Goal: Feedback & Contribution: Leave review/rating

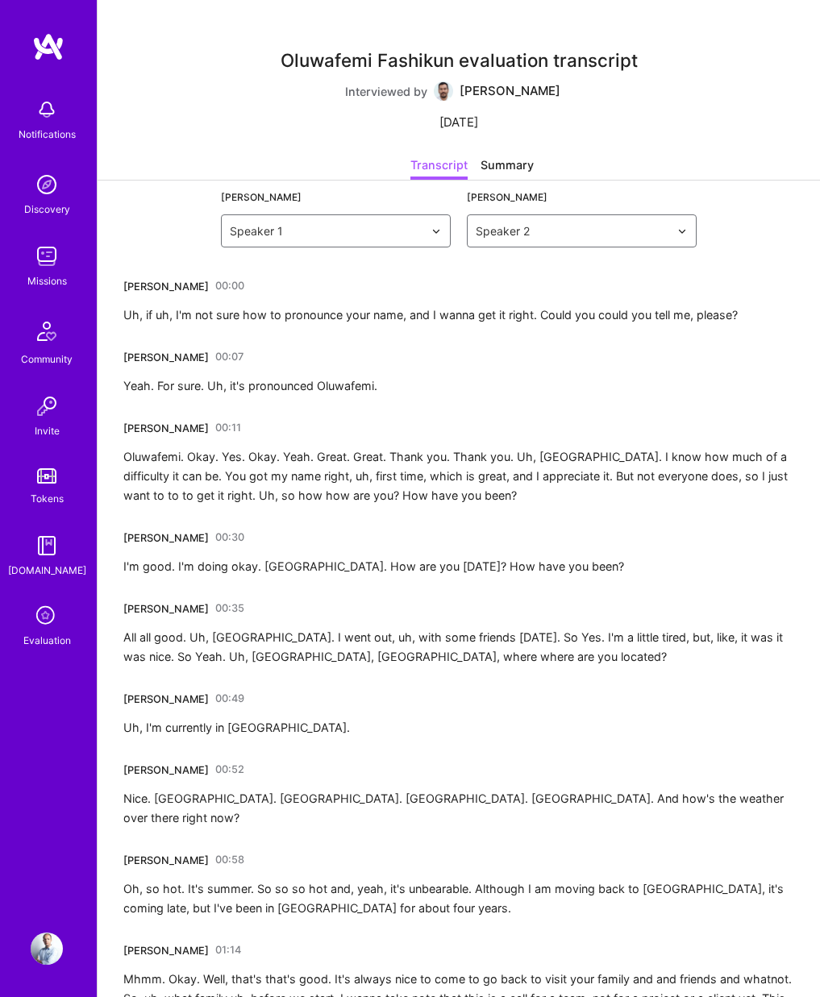
scroll to position [7241, 0]
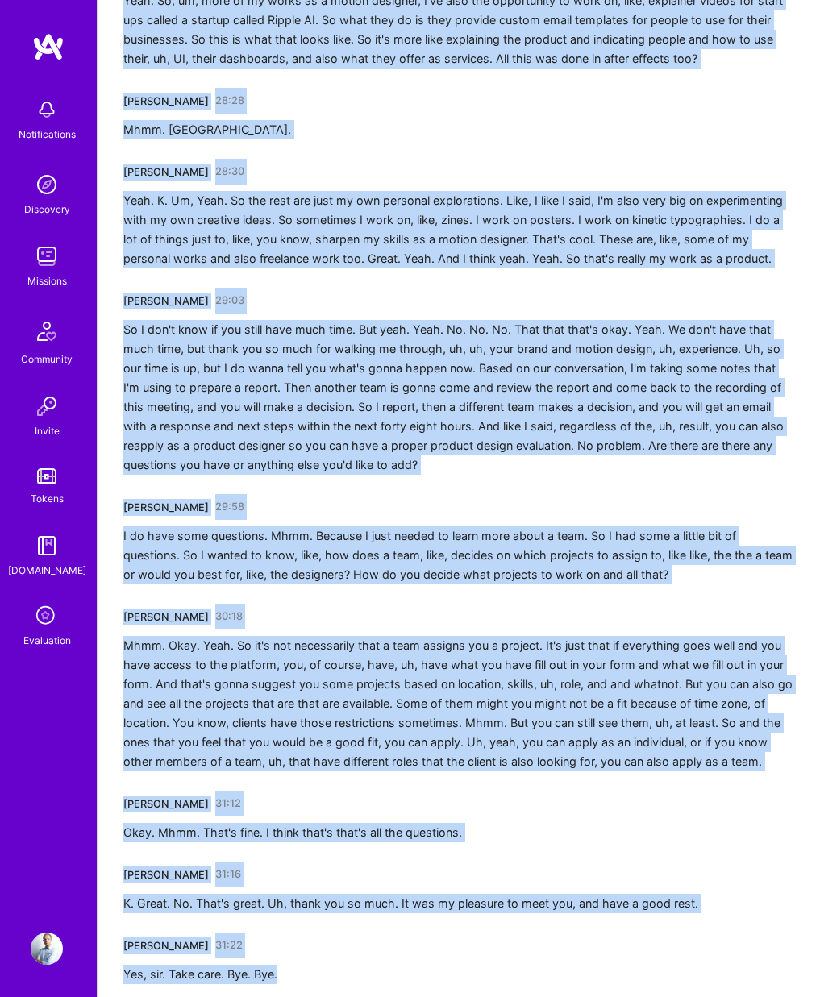
click at [455, 159] on div "Oluwafemi Fashikun 28:30 Yeah. K. Um, Yeah. So the rest are just my own persona…" at bounding box center [458, 214] width 671 height 110
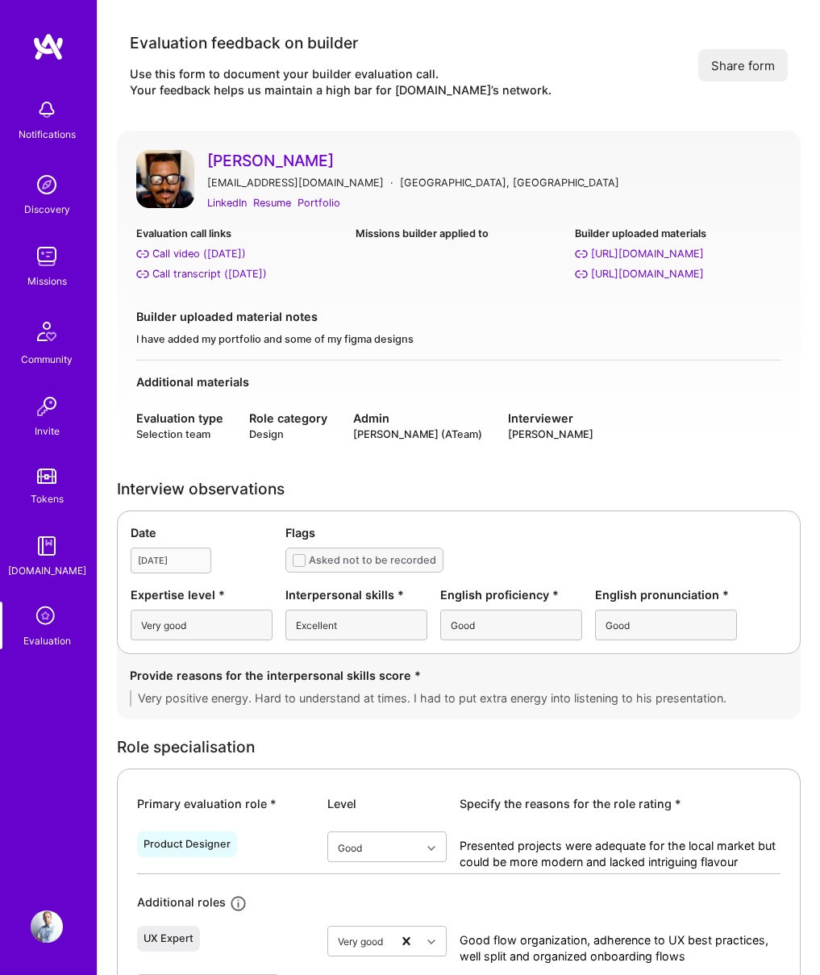
click at [199, 626] on div "Very good" at bounding box center [202, 624] width 142 height 31
click at [235, 620] on div "Very good" at bounding box center [202, 624] width 142 height 31
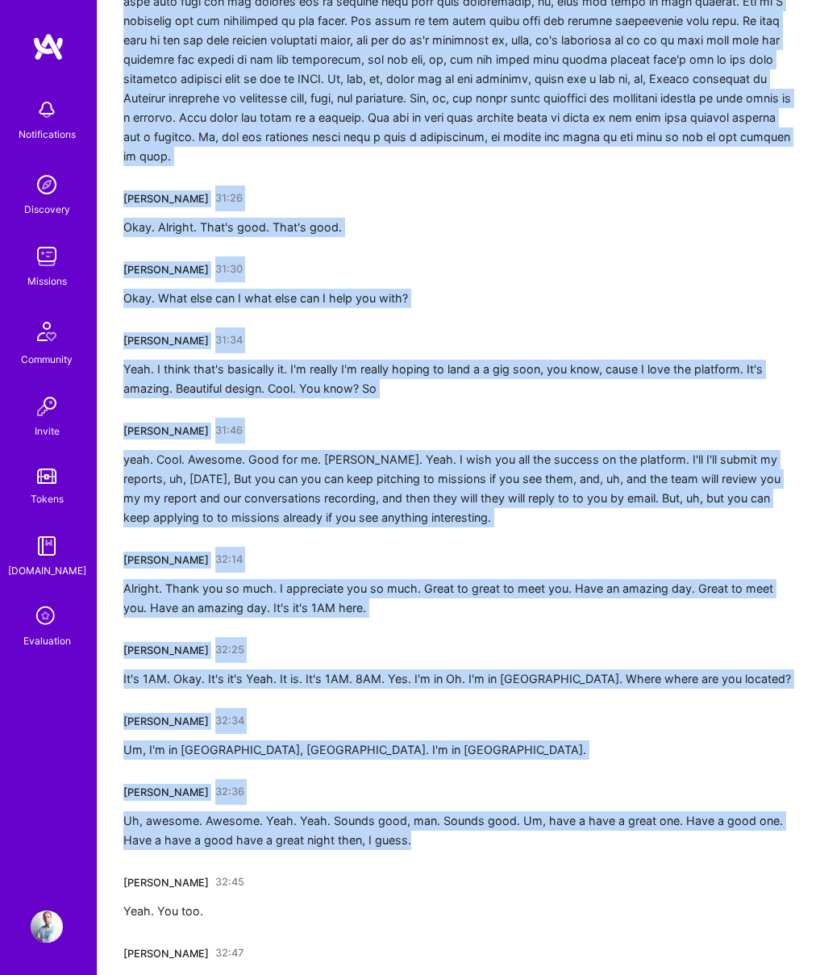
scroll to position [7399, 0]
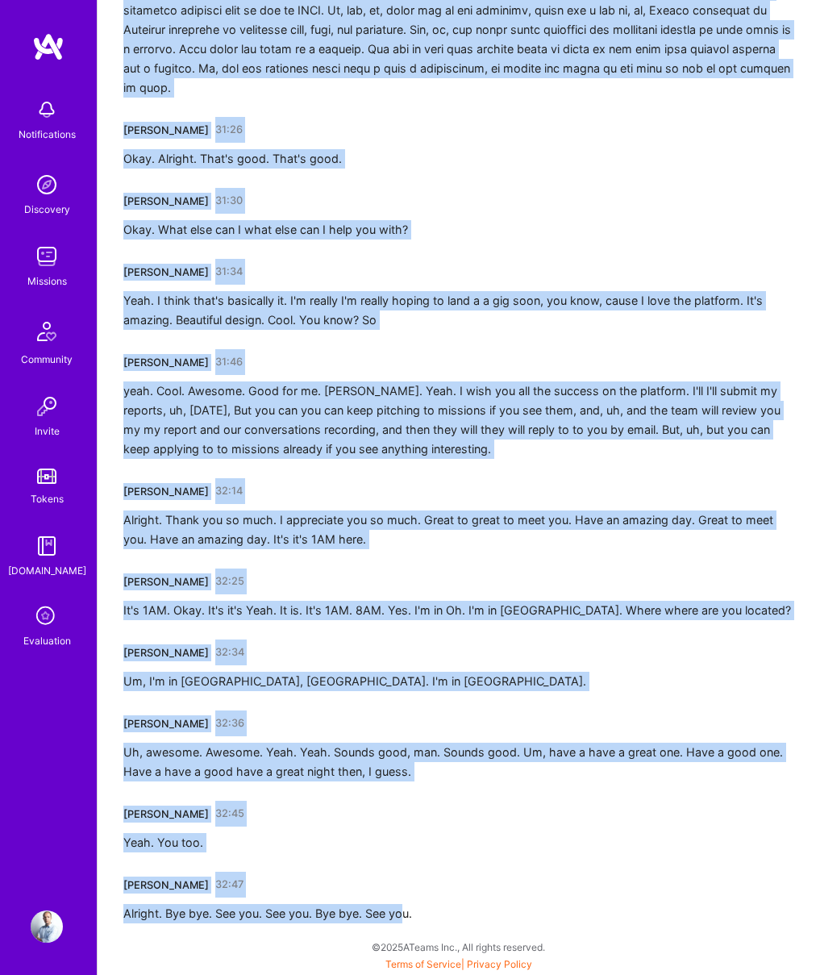
drag, startPoint x: 120, startPoint y: 282, endPoint x: 405, endPoint y: 915, distance: 693.9
click at [412, 915] on div "Alright. Bye bye. See you. See you. Bye bye. See you." at bounding box center [267, 913] width 289 height 19
copy div "John Igbogbo 00:02 Hi, Tom. I'm part of the. John Igbogbo 00:13 Hey, Tom. Can y…"
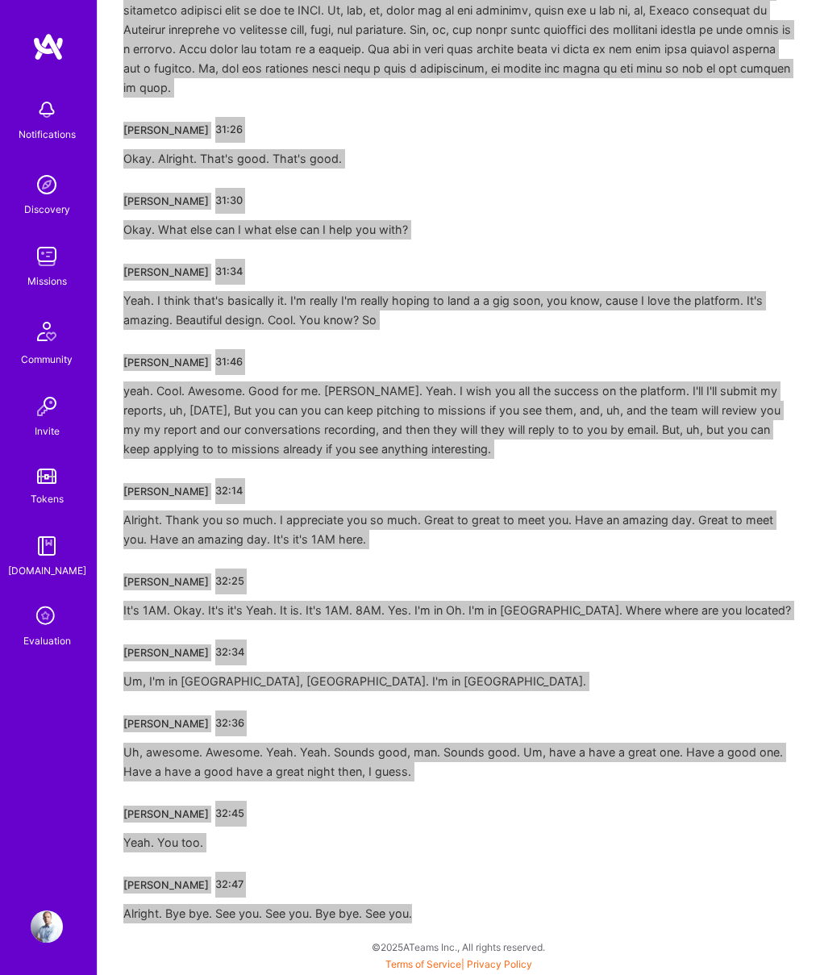
drag, startPoint x: 819, startPoint y: 597, endPoint x: 674, endPoint y: 206, distance: 417.1
drag, startPoint x: 816, startPoint y: 528, endPoint x: 474, endPoint y: 123, distance: 529.7
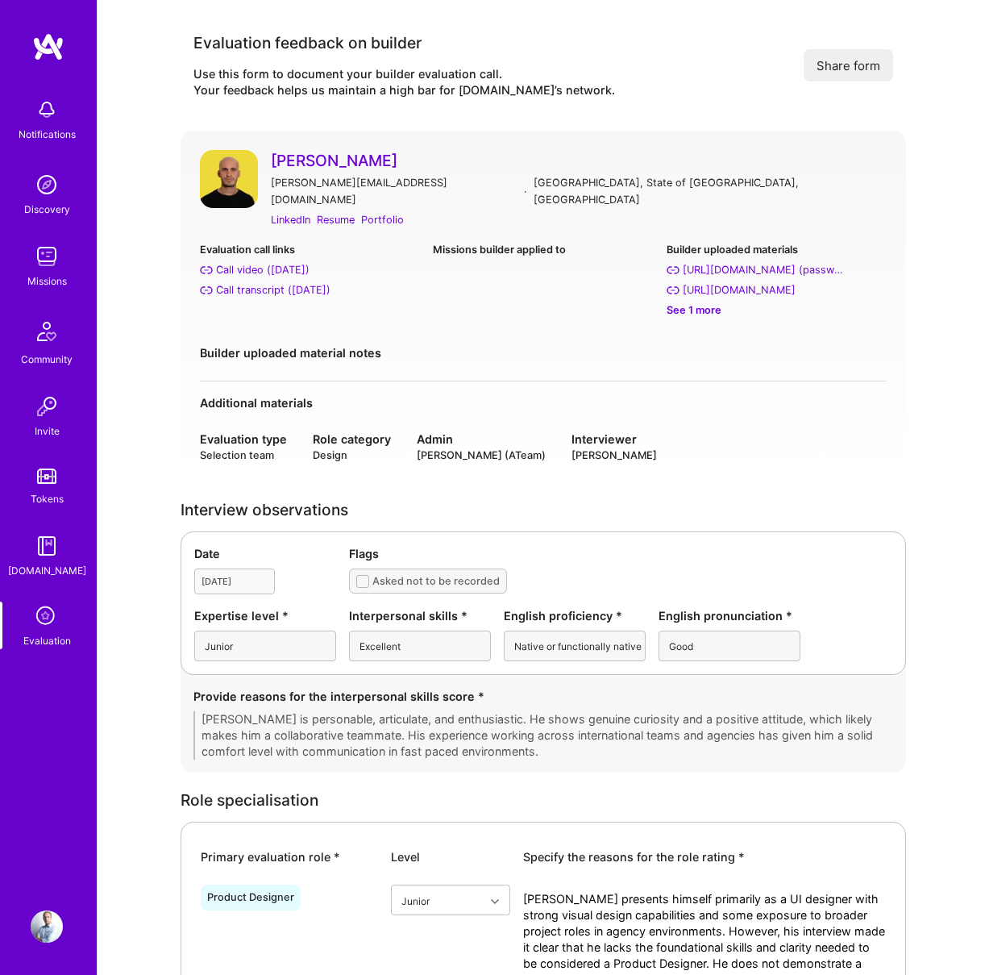
scroll to position [299, 0]
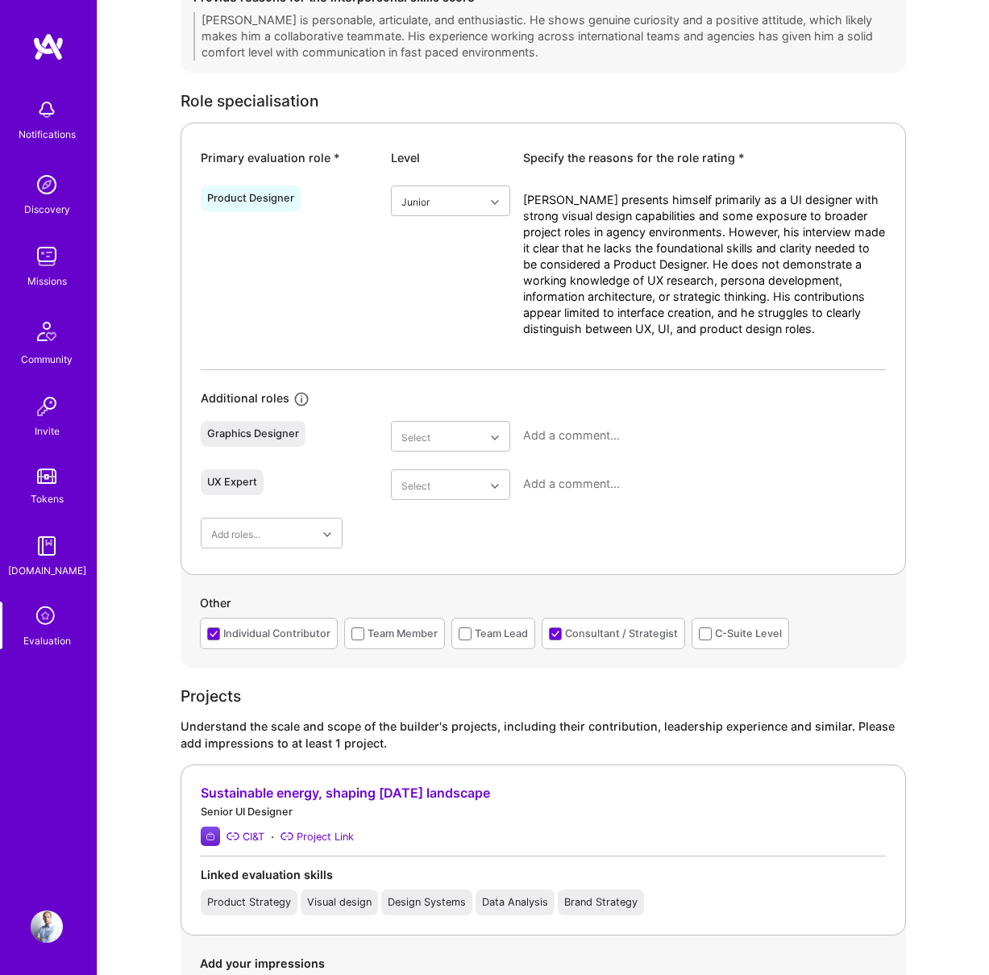
scroll to position [782, 0]
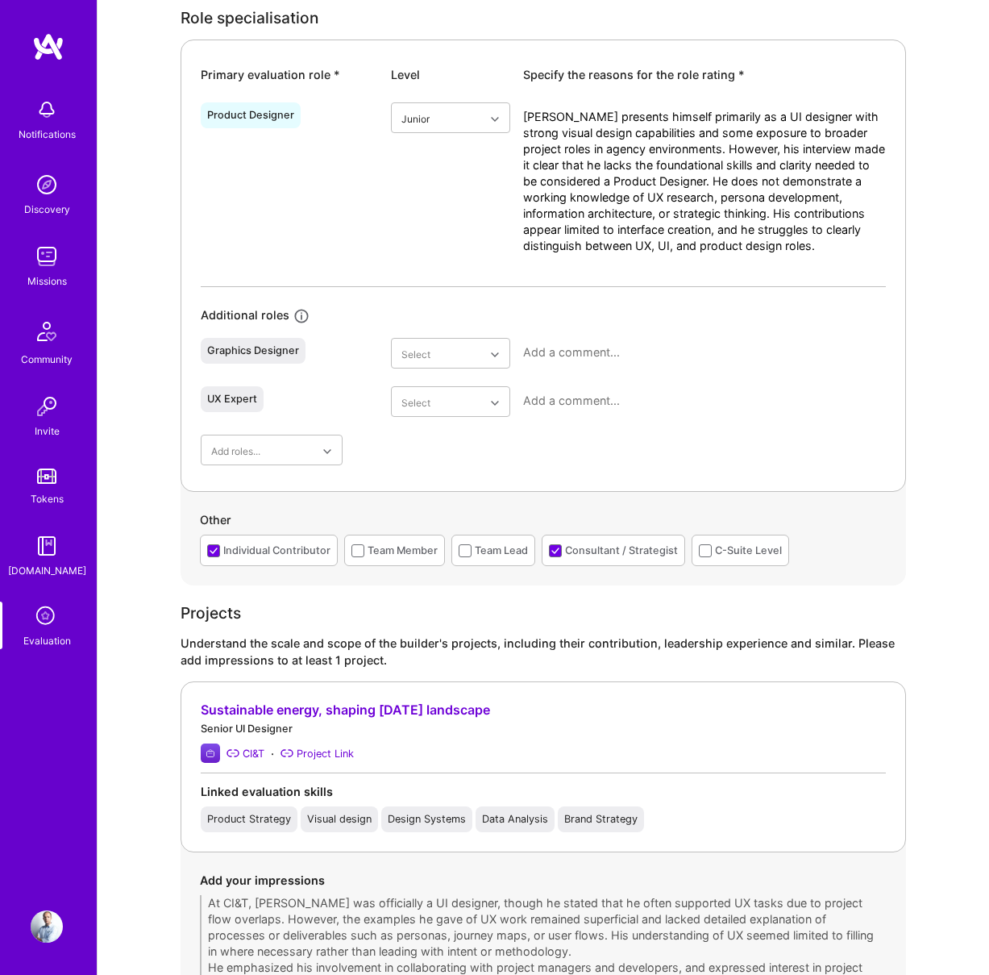
drag, startPoint x: 799, startPoint y: 227, endPoint x: 397, endPoint y: 91, distance: 424.5
click at [397, 96] on div "Product Designer Junior Matteo presents himself primarily as a UI designer with…" at bounding box center [543, 191] width 685 height 190
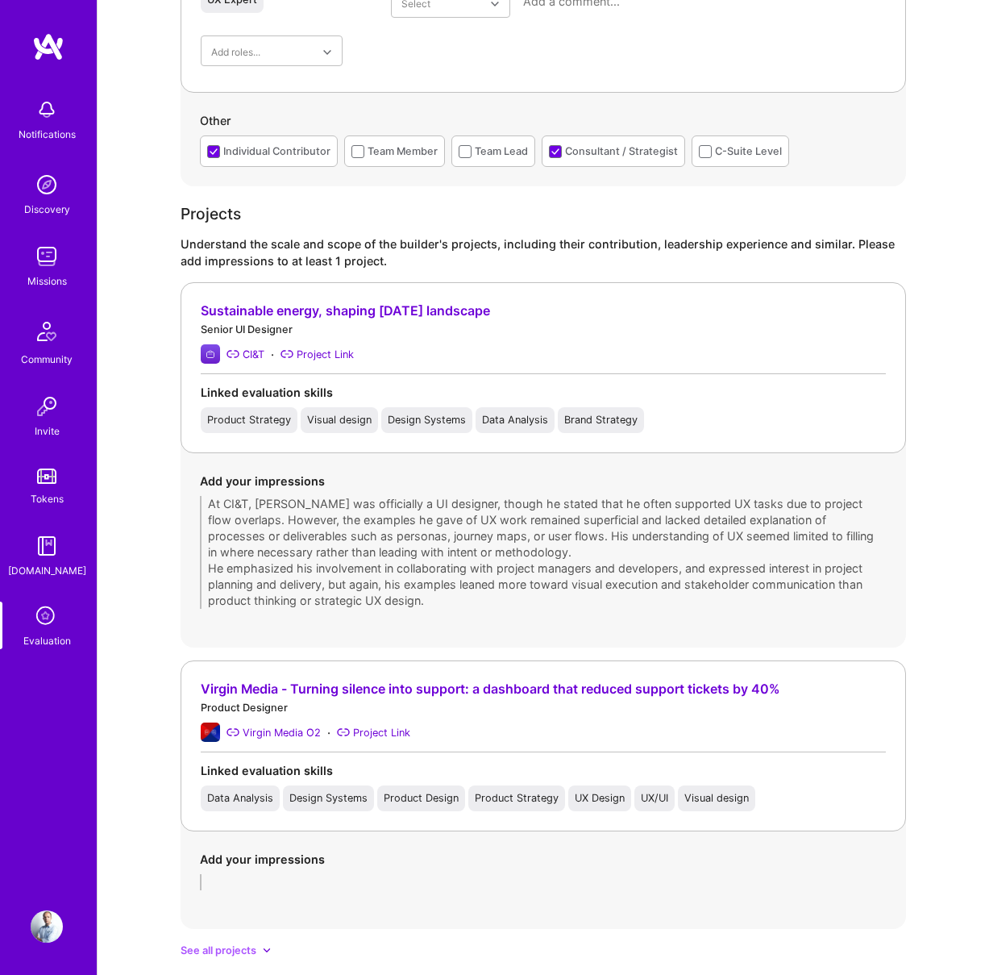
click at [183, 476] on div "Add your impressions At CI&T, Matteo was officially a UI designer, though he st…" at bounding box center [544, 540] width 726 height 175
drag, startPoint x: 971, startPoint y: 737, endPoint x: 198, endPoint y: 601, distance: 785.7
click at [195, 598] on div "Add your impressions At CI&T, Matteo was officially a UI designer, though he st…" at bounding box center [544, 540] width 726 height 175
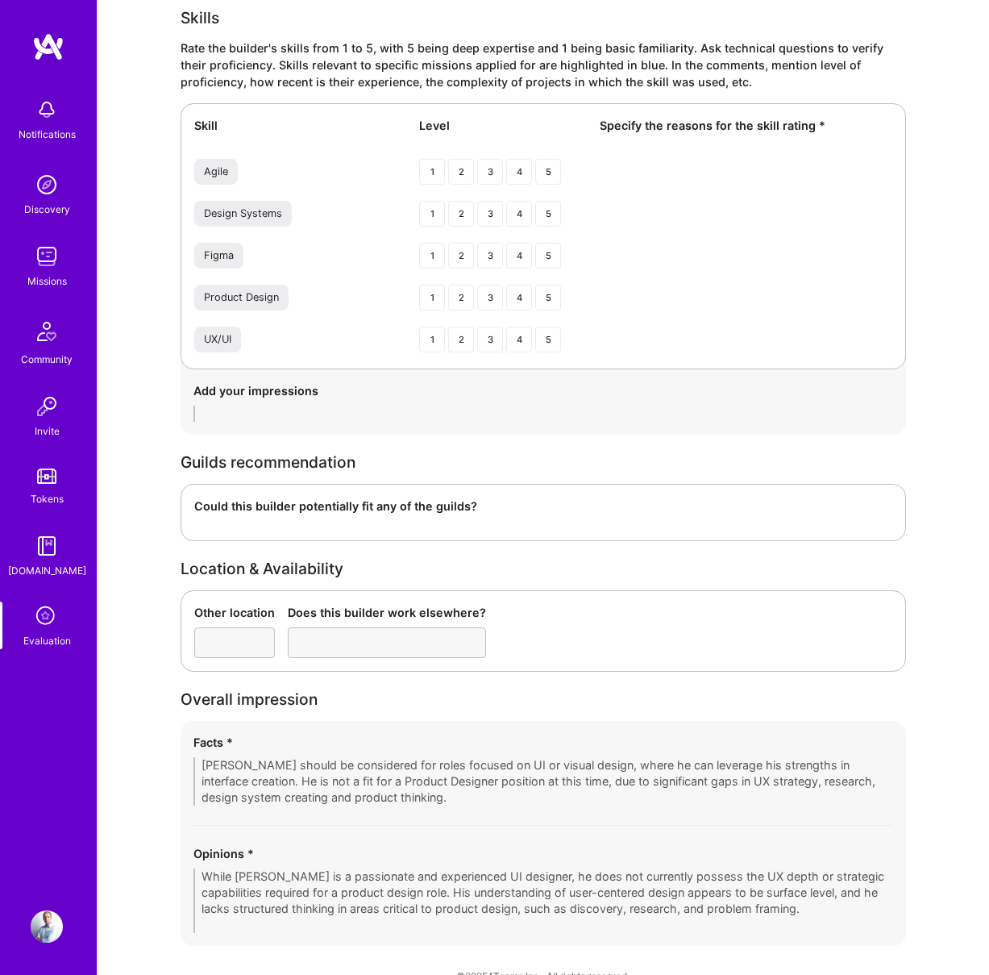
scroll to position [2280, 0]
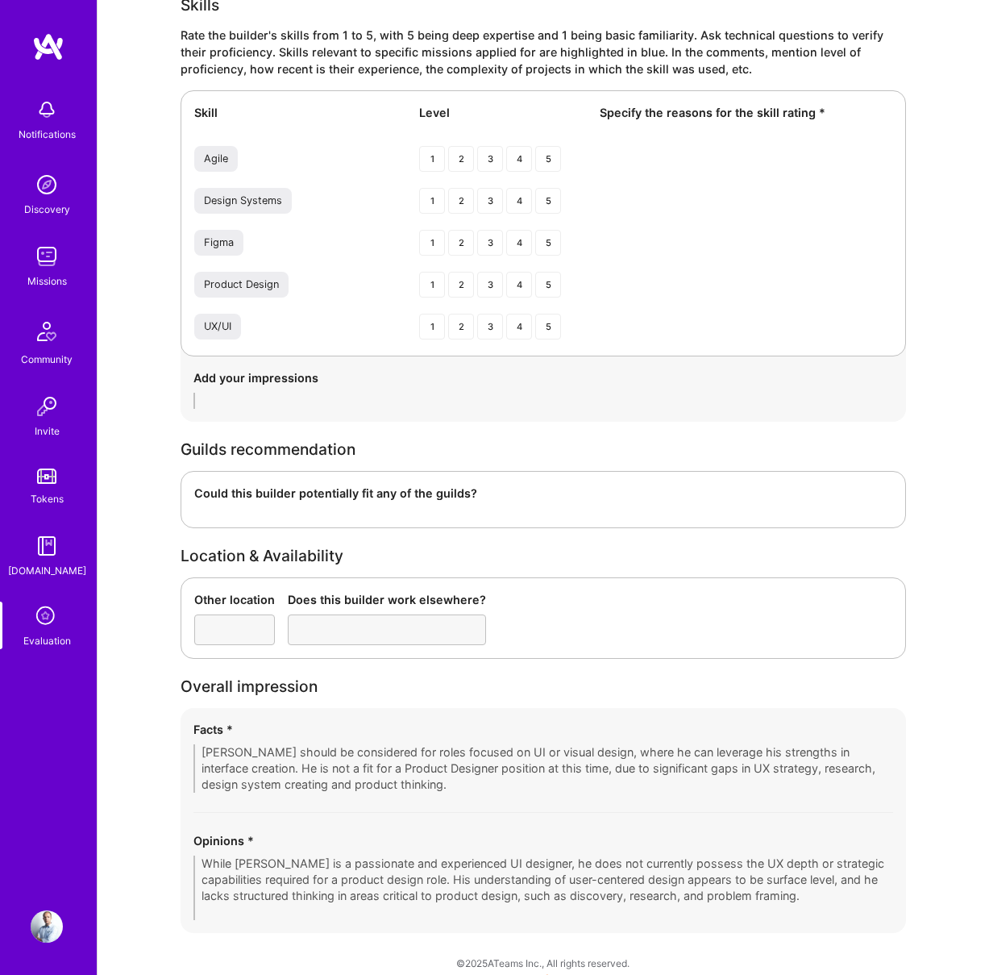
drag, startPoint x: 339, startPoint y: 759, endPoint x: 173, endPoint y: 720, distance: 171.3
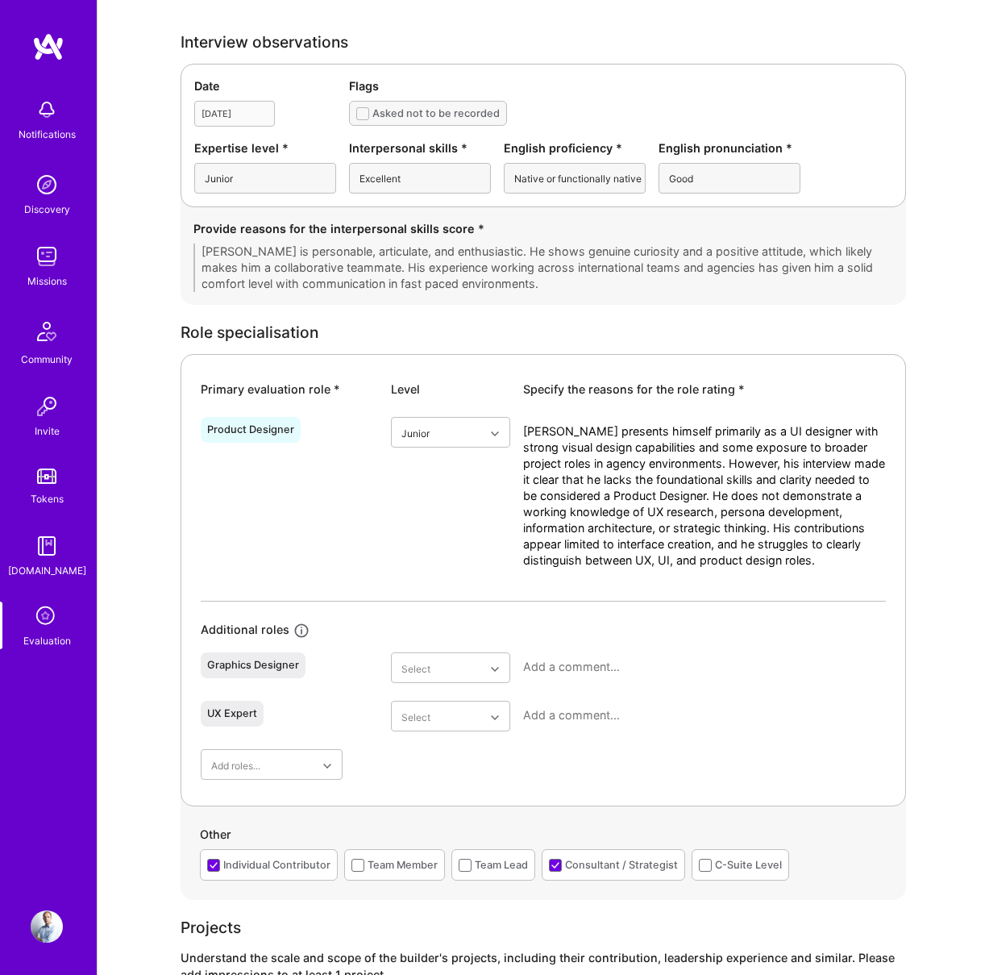
scroll to position [0, 0]
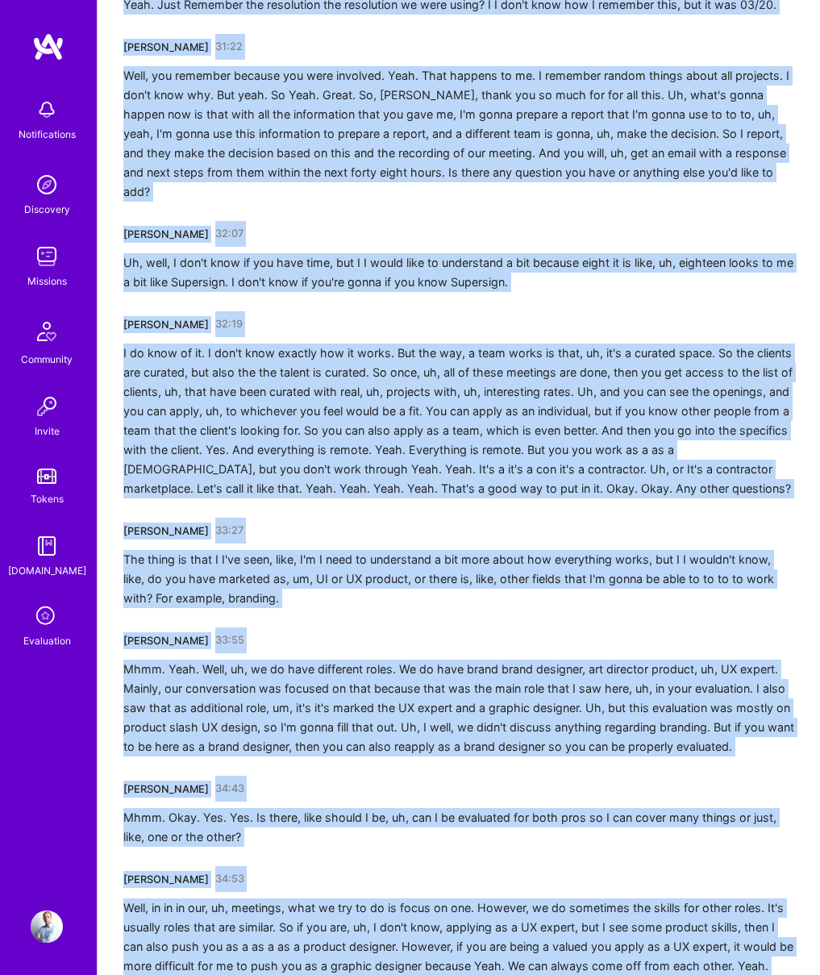
scroll to position [7889, 0]
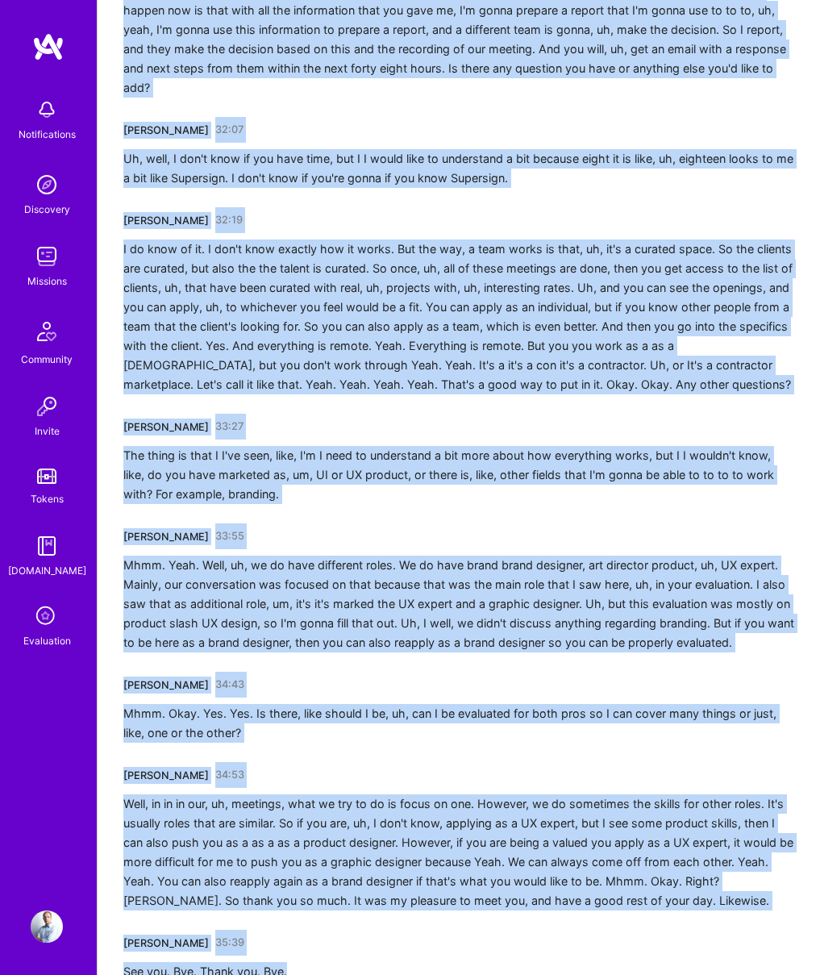
drag, startPoint x: 123, startPoint y: 288, endPoint x: 306, endPoint y: 921, distance: 658.6
copy div "[PERSON_NAME] 00:01 Headphones. [PERSON_NAME] 00:02 One sec. Sure. Sure. Sure. …"
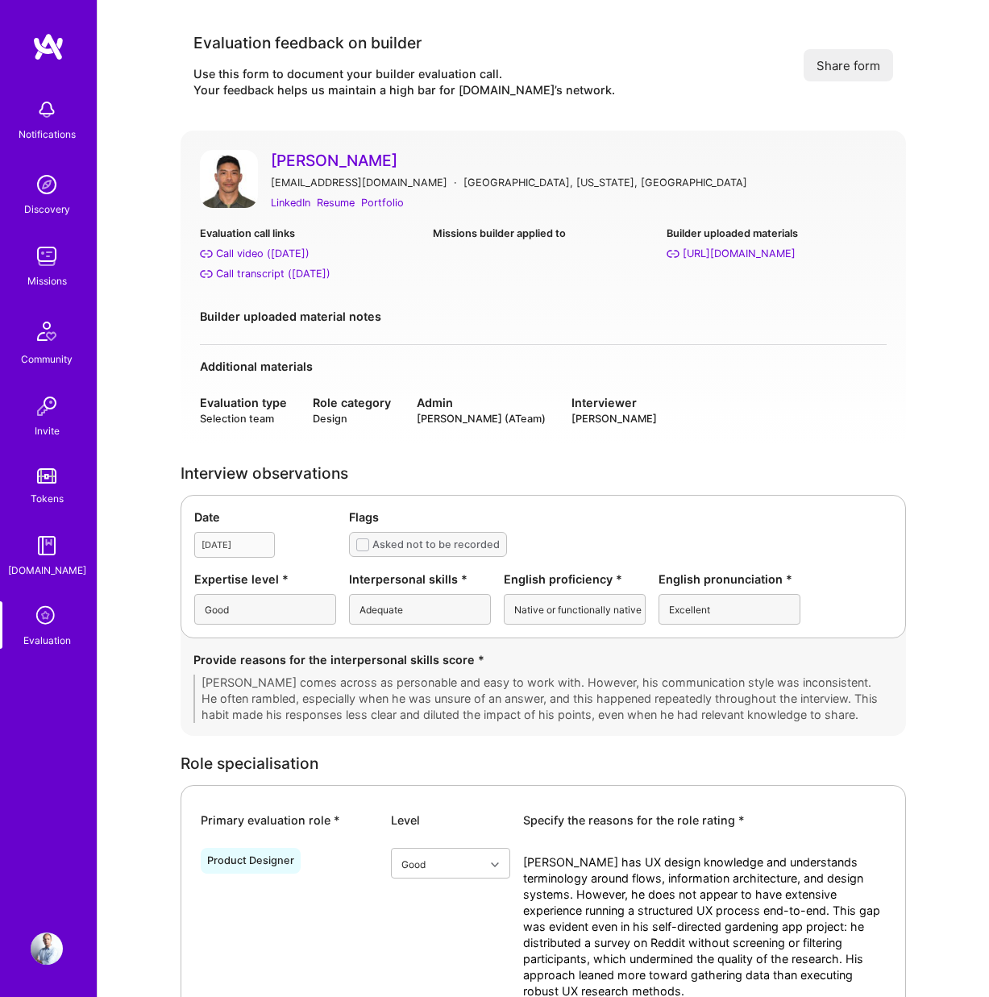
scroll to position [483, 0]
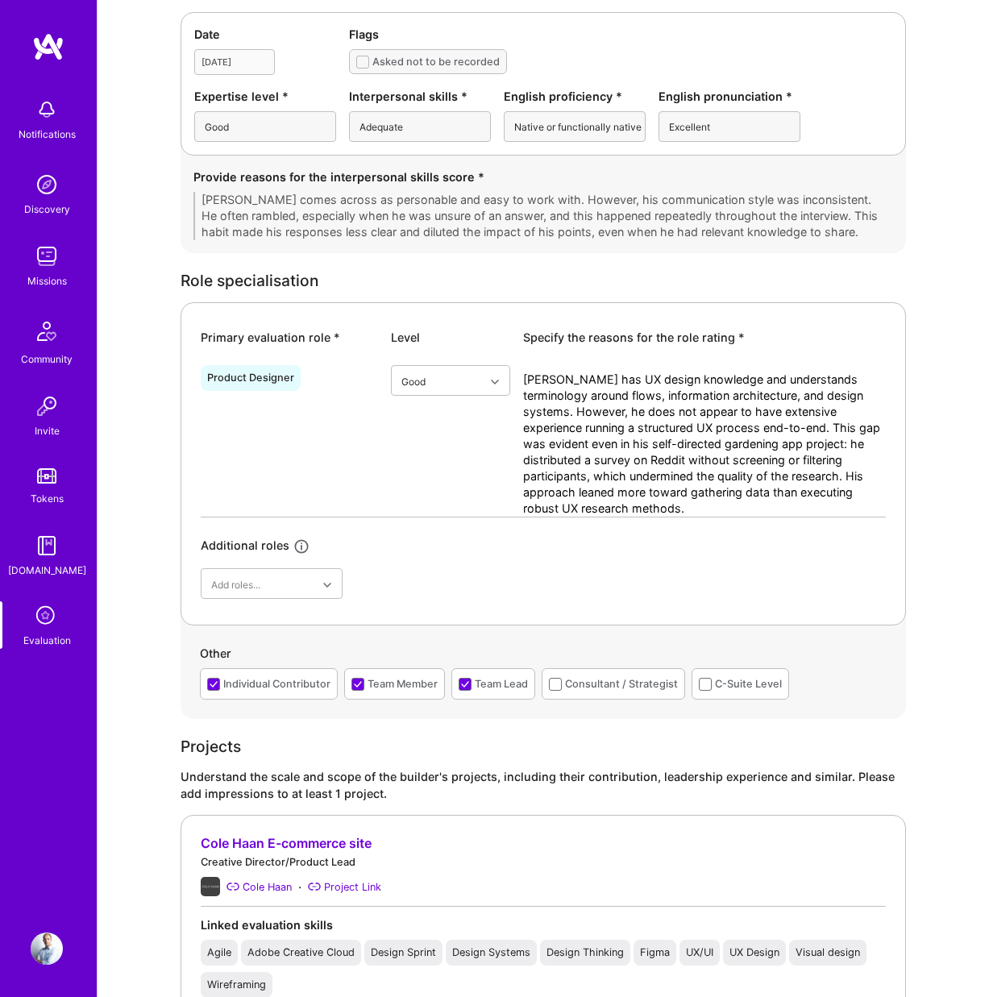
drag, startPoint x: 674, startPoint y: 505, endPoint x: 510, endPoint y: 364, distance: 216.6
click at [510, 364] on div "Product Designer Good [PERSON_NAME] has UX design knowledge and understands ter…" at bounding box center [543, 438] width 685 height 158
drag, startPoint x: 687, startPoint y: 509, endPoint x: 495, endPoint y: 368, distance: 238.2
click at [495, 368] on div "Product Designer Good [PERSON_NAME] has UX design knowledge and understands ter…" at bounding box center [543, 438] width 685 height 158
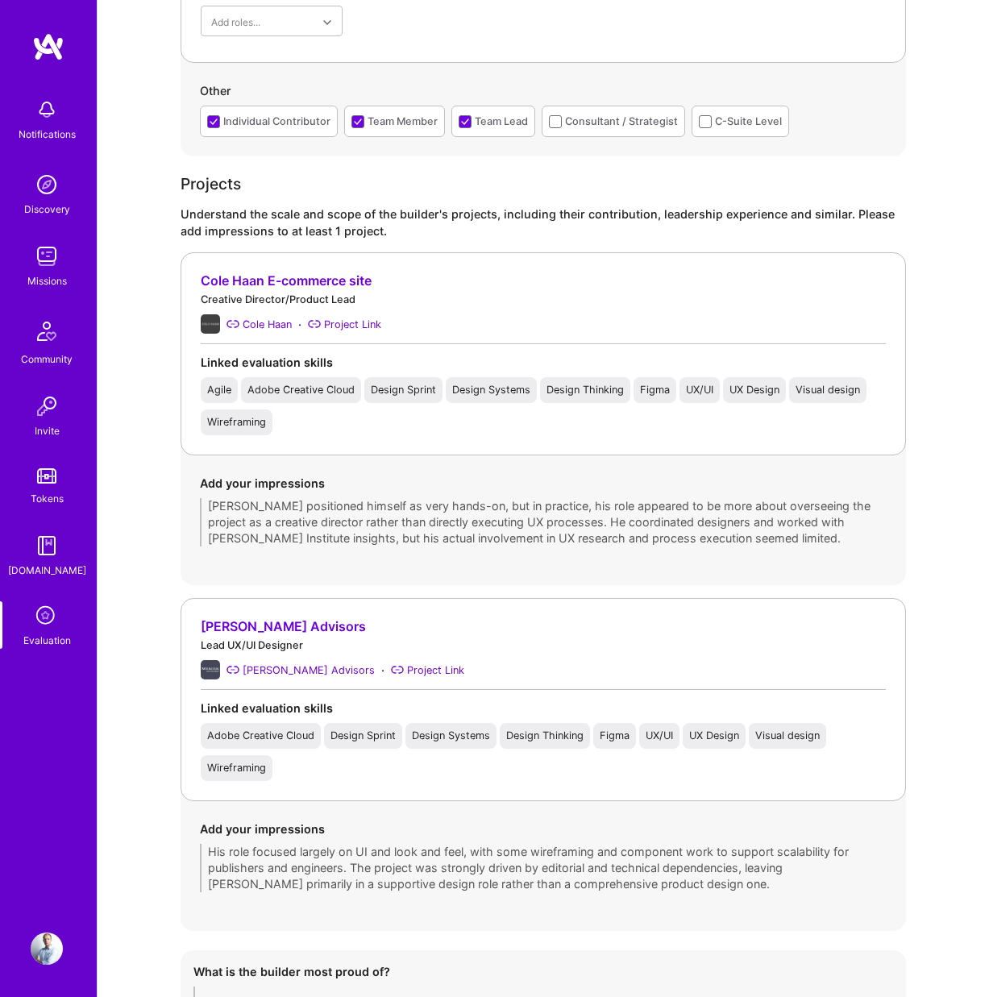
scroll to position [1553, 0]
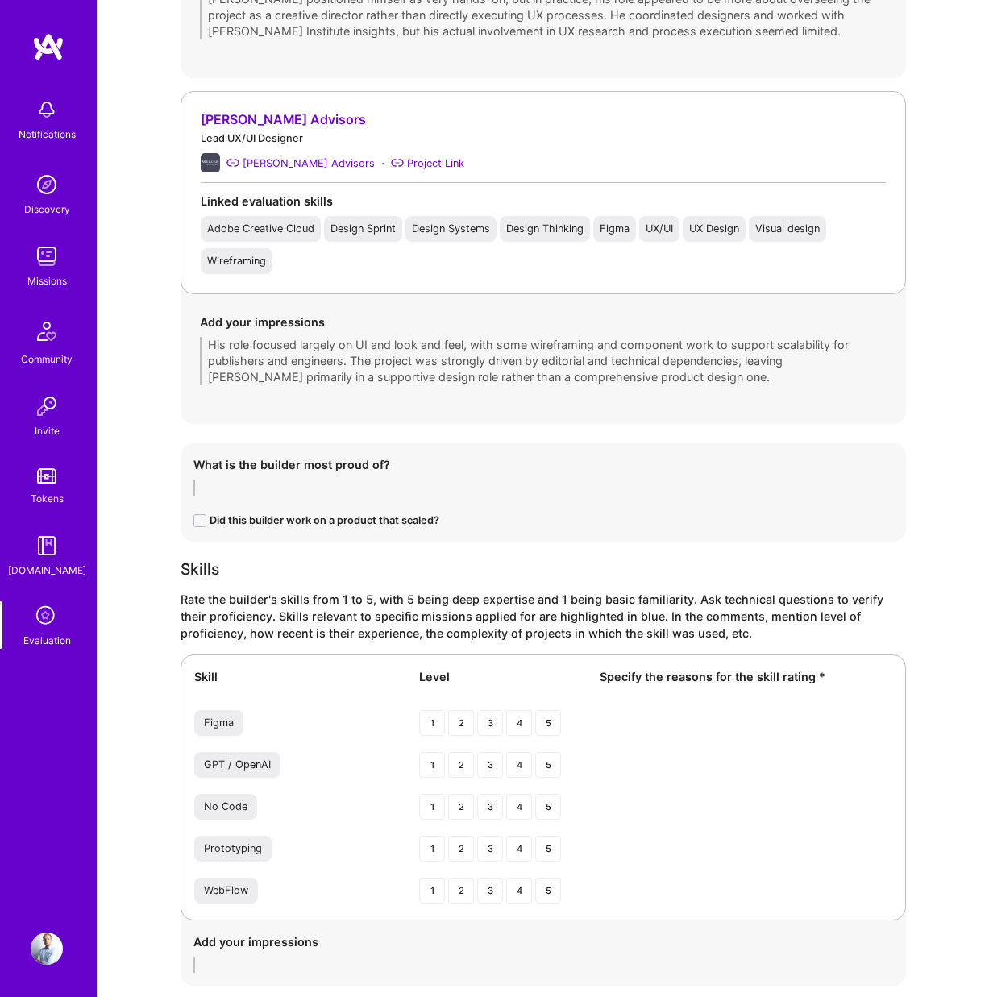
drag, startPoint x: 491, startPoint y: 364, endPoint x: 144, endPoint y: 333, distance: 348.1
click at [144, 333] on div "Evaluation feedback on builder Use this form to document your builder evaluatio…" at bounding box center [544, 7] width 892 height 3121
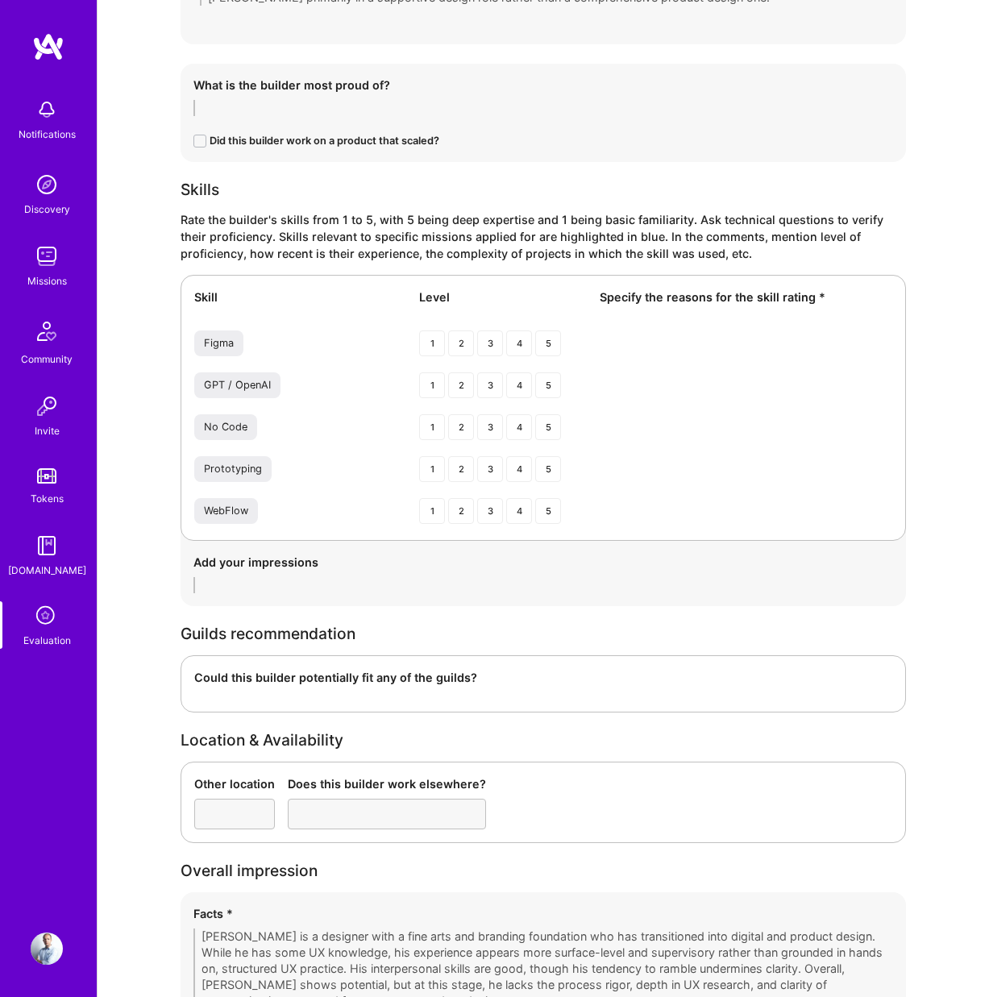
scroll to position [2143, 0]
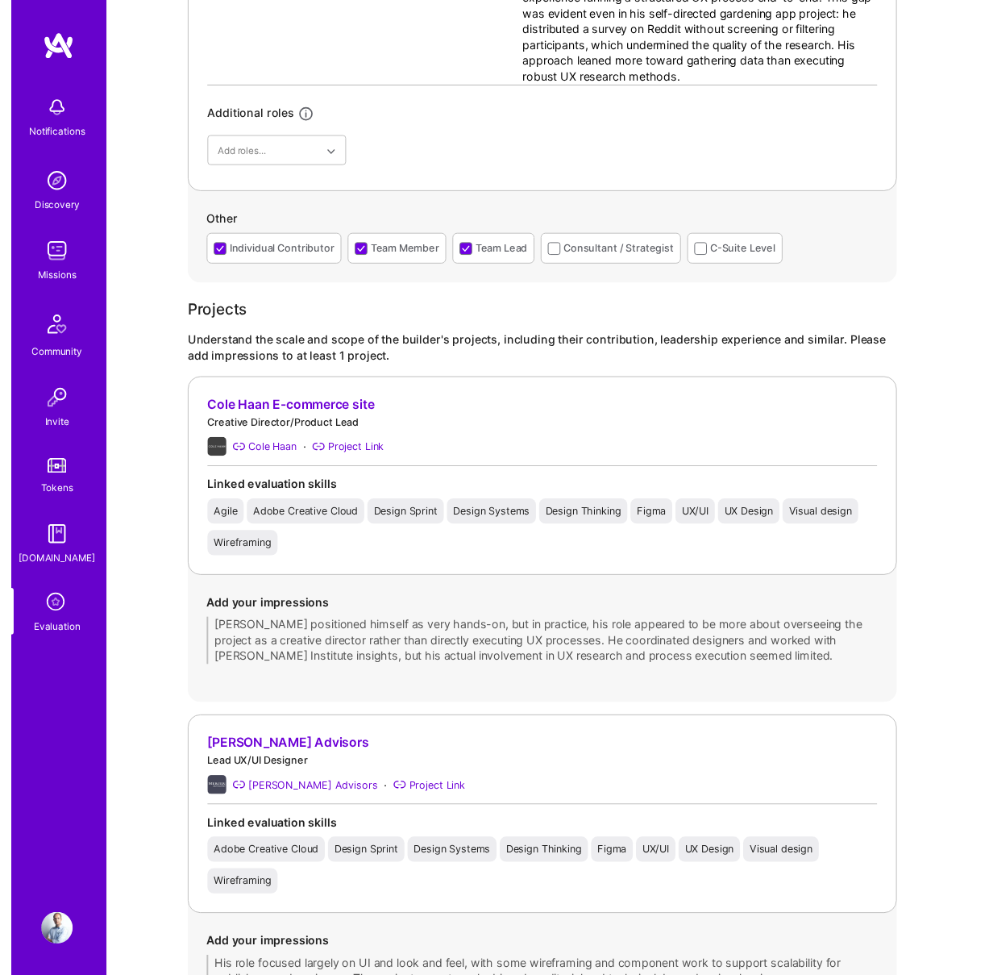
scroll to position [0, 0]
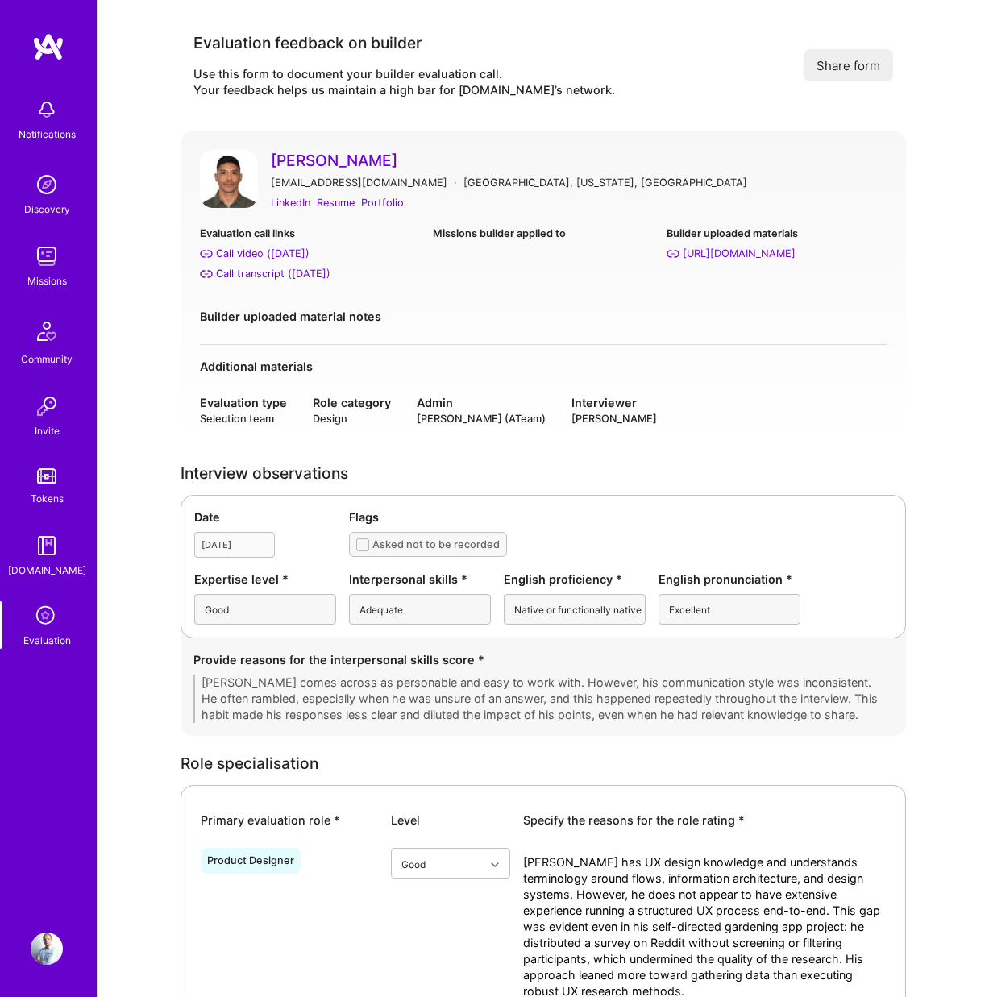
click at [393, 611] on div "Adequate" at bounding box center [420, 609] width 142 height 31
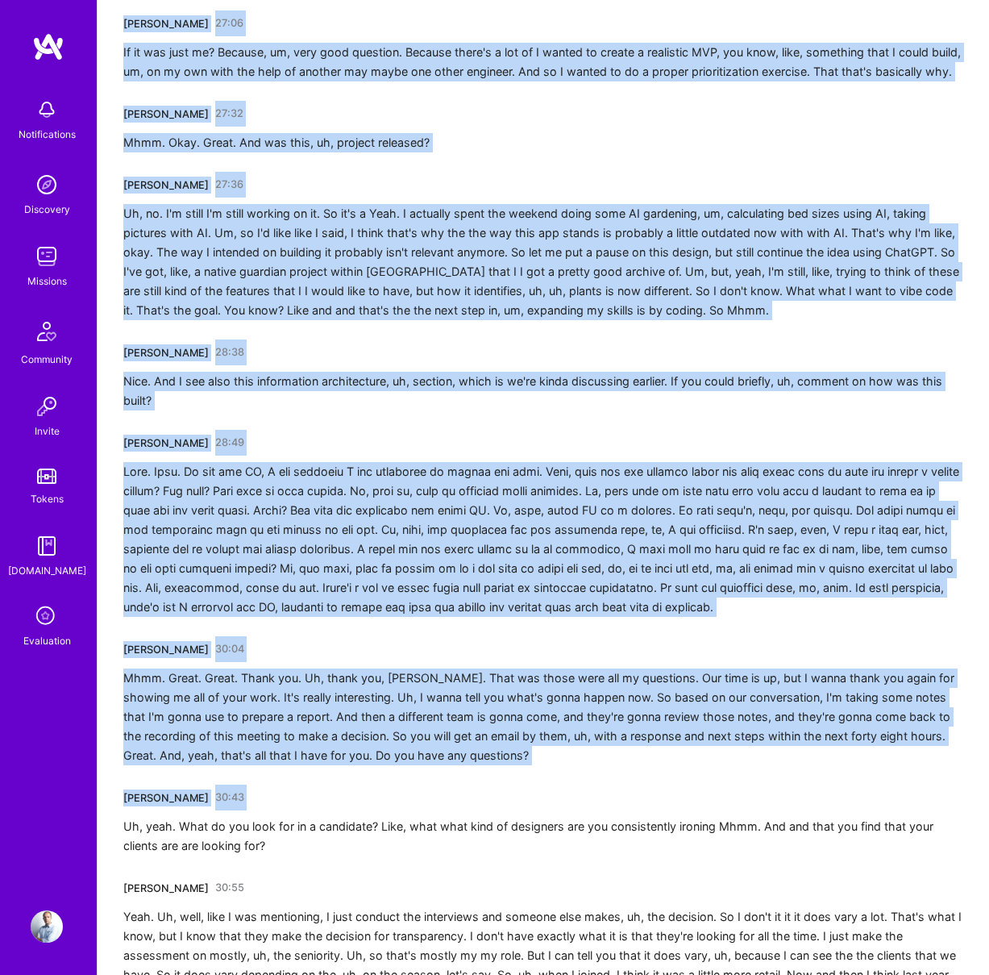
scroll to position [6316, 0]
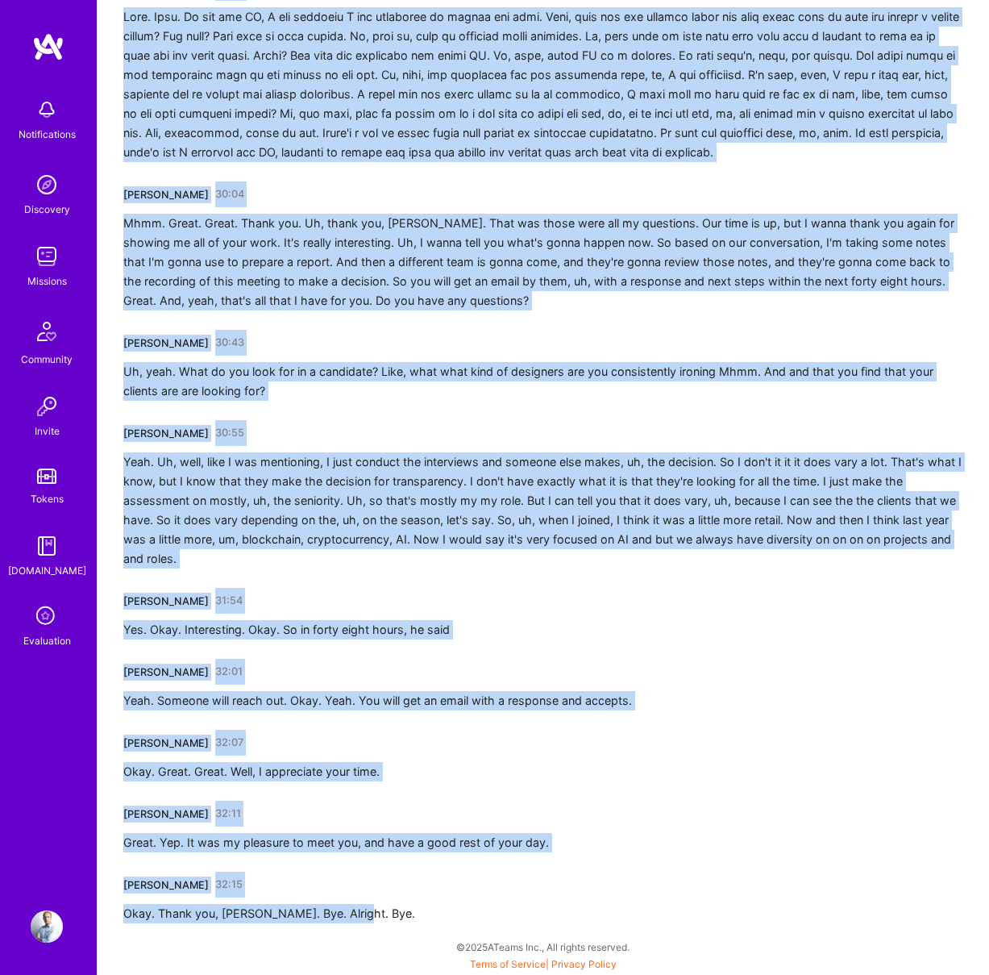
drag, startPoint x: 124, startPoint y: 287, endPoint x: 357, endPoint y: 916, distance: 670.6
copy div "[PERSON_NAME] 00:00 Hey, [PERSON_NAME]. How are you? [PERSON_NAME] 00:06 Fine. …"
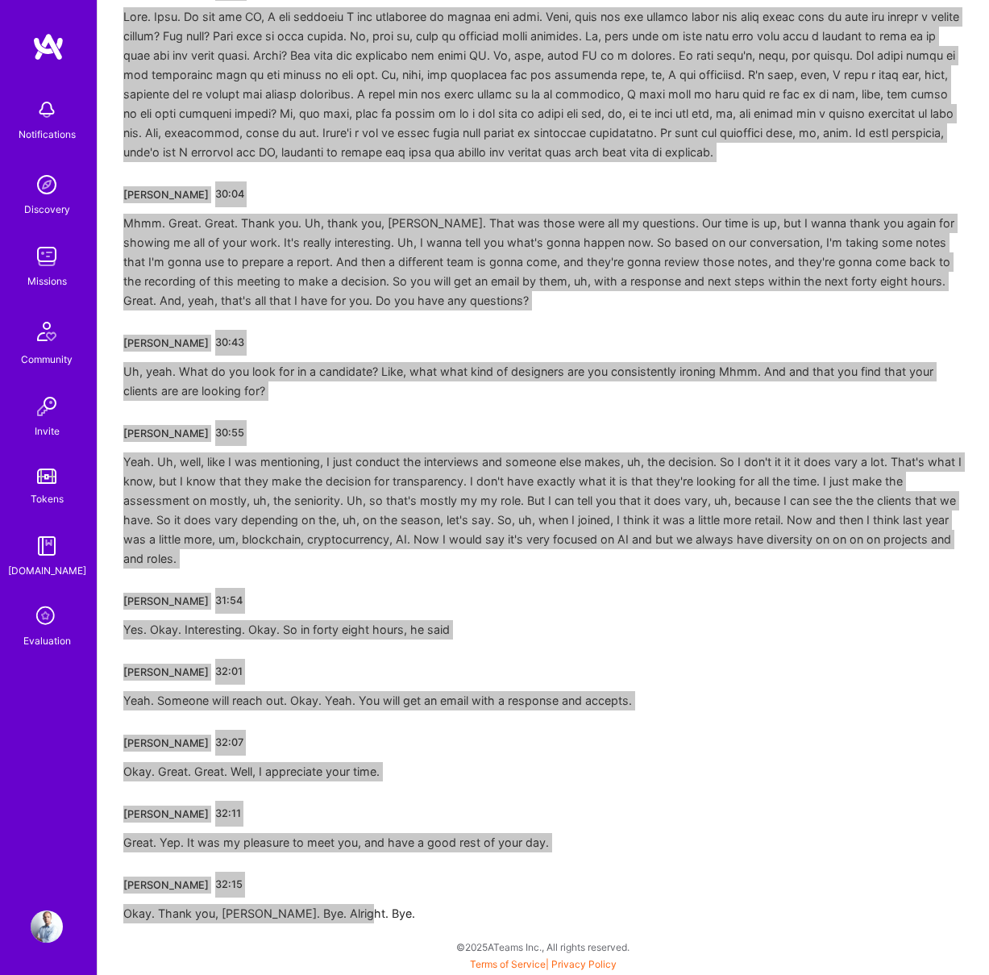
drag, startPoint x: 342, startPoint y: 239, endPoint x: 721, endPoint y: 274, distance: 380.6
click at [721, 274] on div "Mhmm. Great. Great. Thank you. Uh, thank you, [PERSON_NAME]. That was those wer…" at bounding box center [543, 262] width 840 height 97
drag, startPoint x: 0, startPoint y: 300, endPoint x: 651, endPoint y: 445, distance: 666.6
click at [651, 445] on div "[PERSON_NAME] 30:55 Yeah. Uh, well, like I was mentioning, I just conduct the i…" at bounding box center [543, 494] width 840 height 148
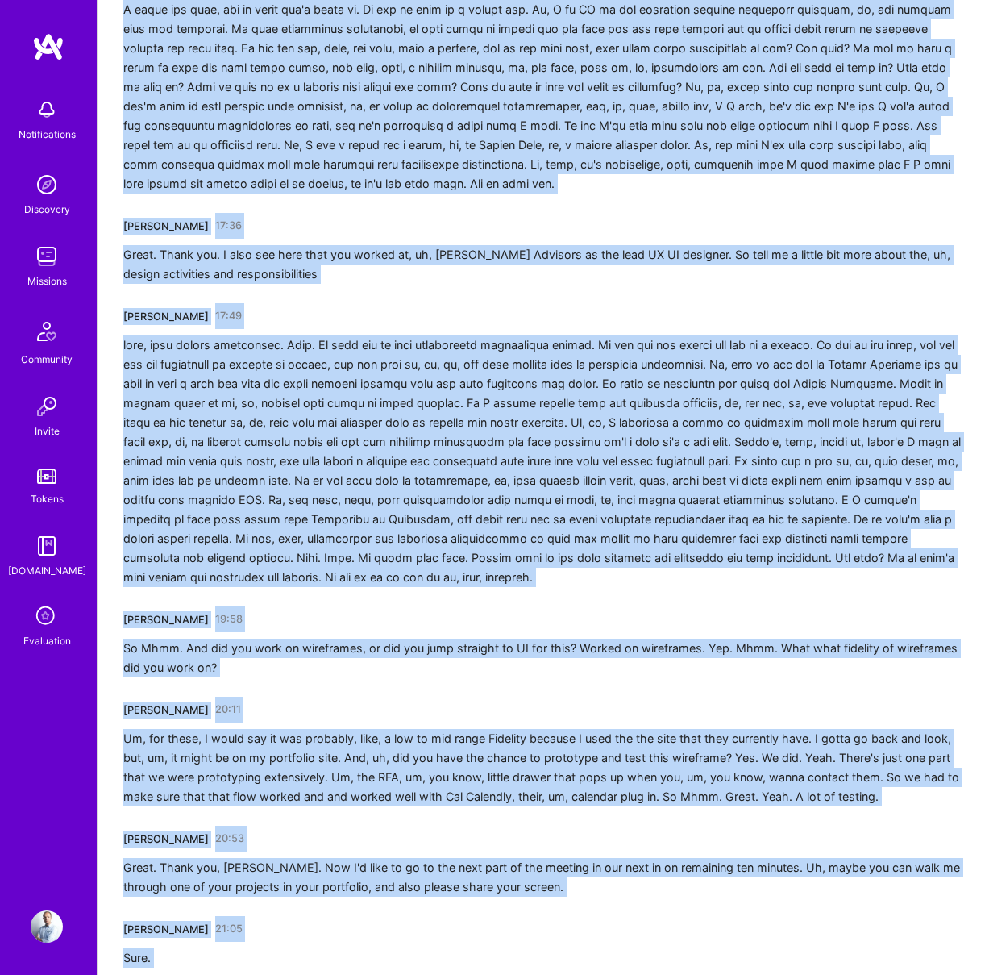
scroll to position [3441, 0]
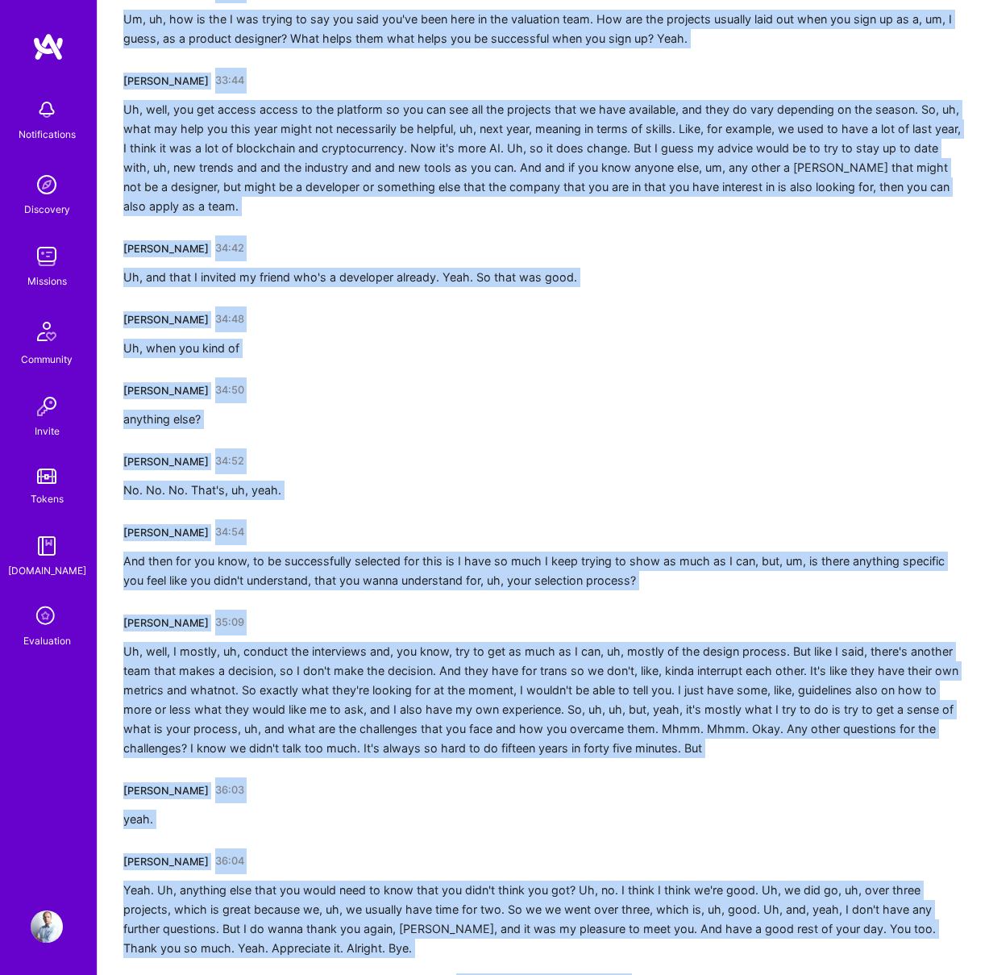
scroll to position [6877, 0]
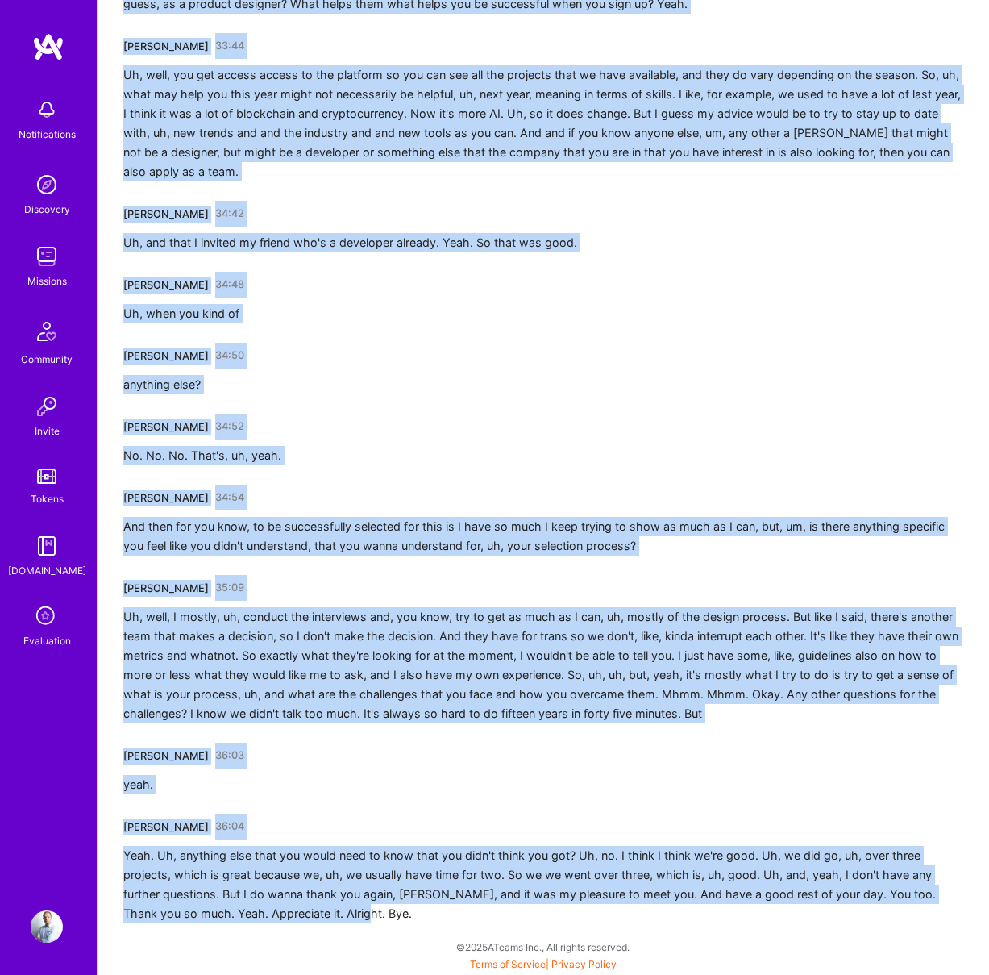
drag, startPoint x: 131, startPoint y: 290, endPoint x: 354, endPoint y: 931, distance: 678.4
copy div "David Ford III 00:00 How are you? How are you doing, Marcello? Doing very well.…"
